Goal: Navigation & Orientation: Understand site structure

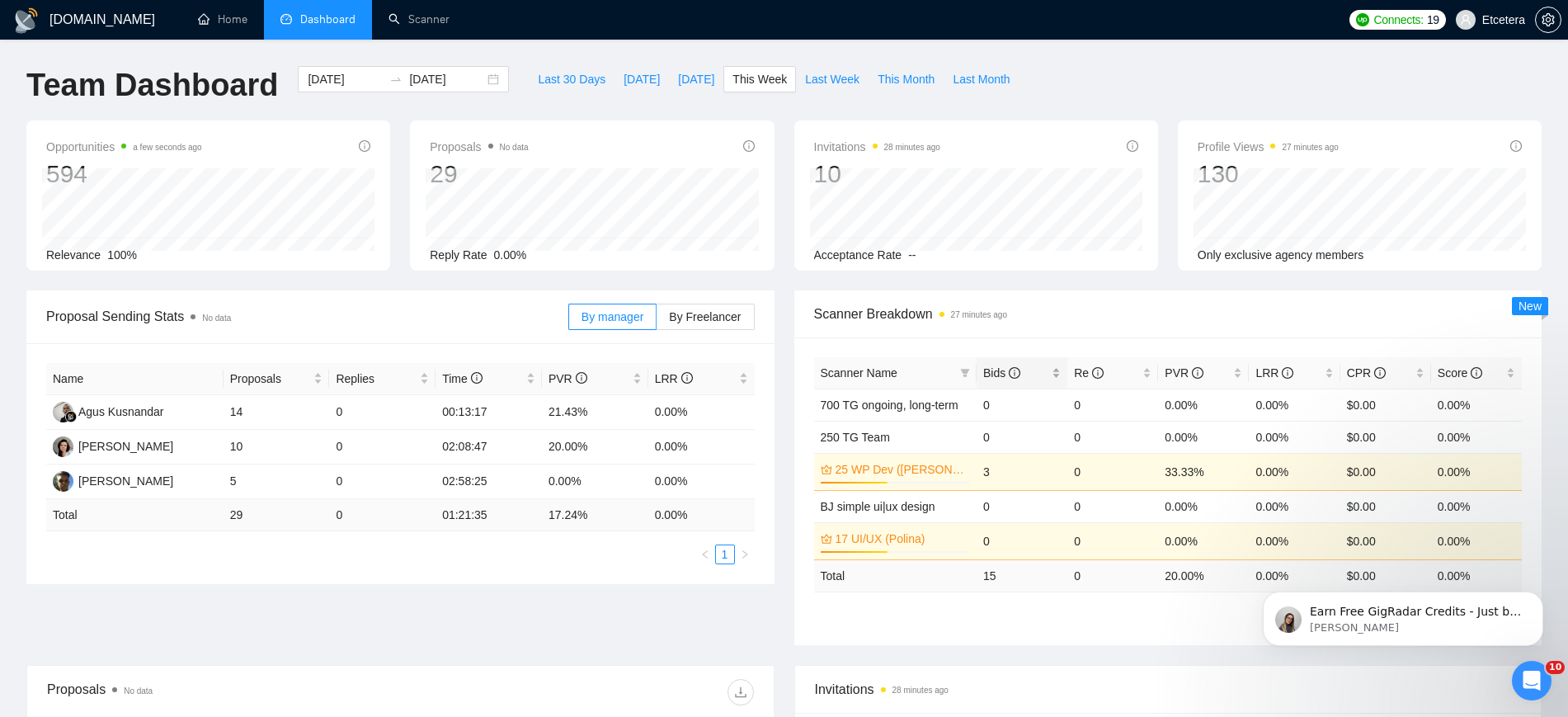
click at [1055, 371] on div "Bids" at bounding box center [1023, 372] width 78 height 18
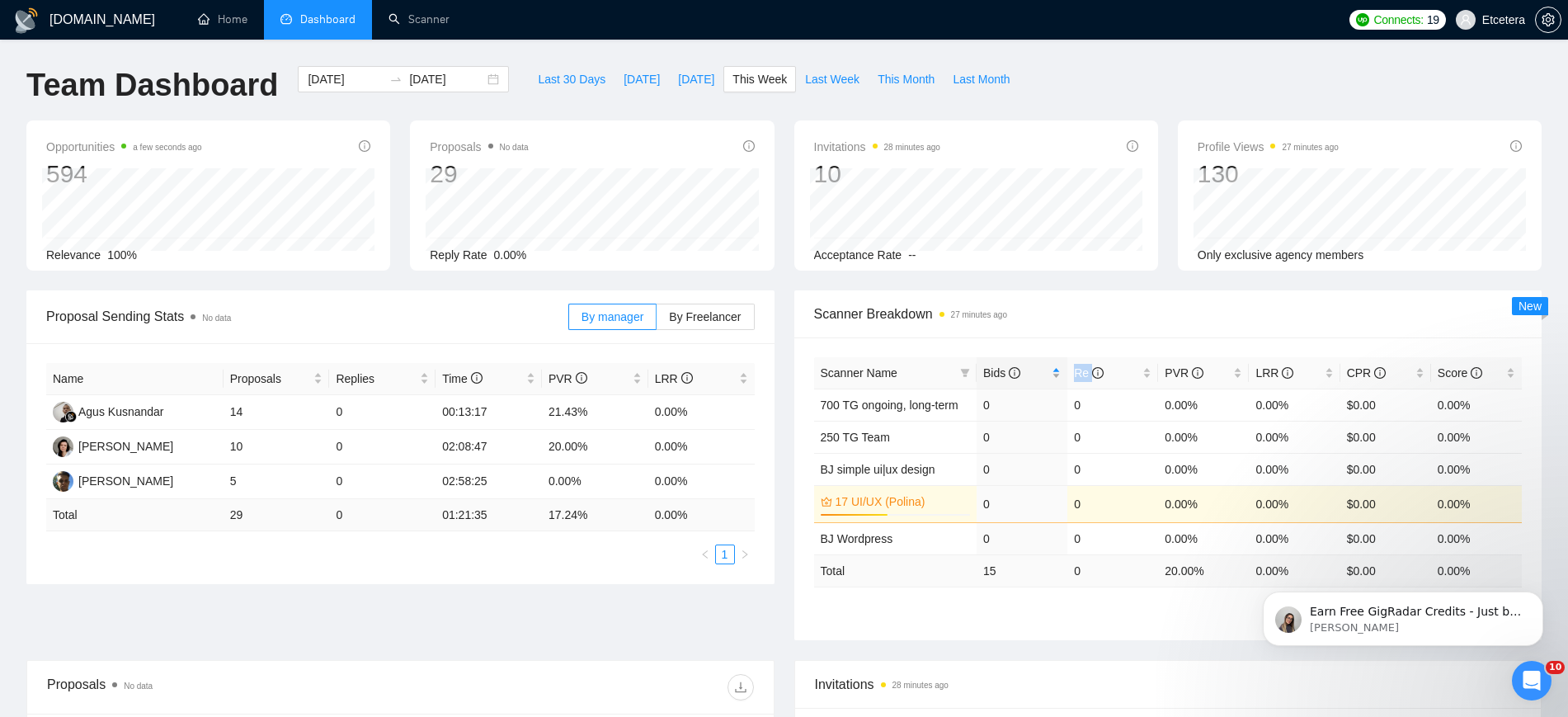
click at [1055, 371] on div "Bids" at bounding box center [1023, 372] width 78 height 18
